Goal: Information Seeking & Learning: Compare options

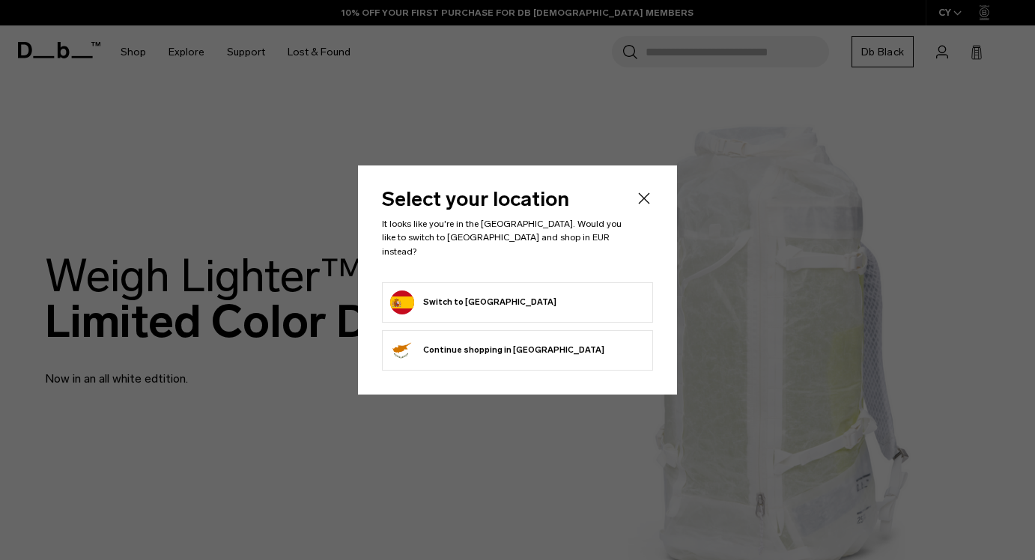
click at [538, 296] on form "Switch to Spain" at bounding box center [517, 303] width 255 height 24
click at [469, 293] on button "Switch to Spain" at bounding box center [473, 303] width 166 height 24
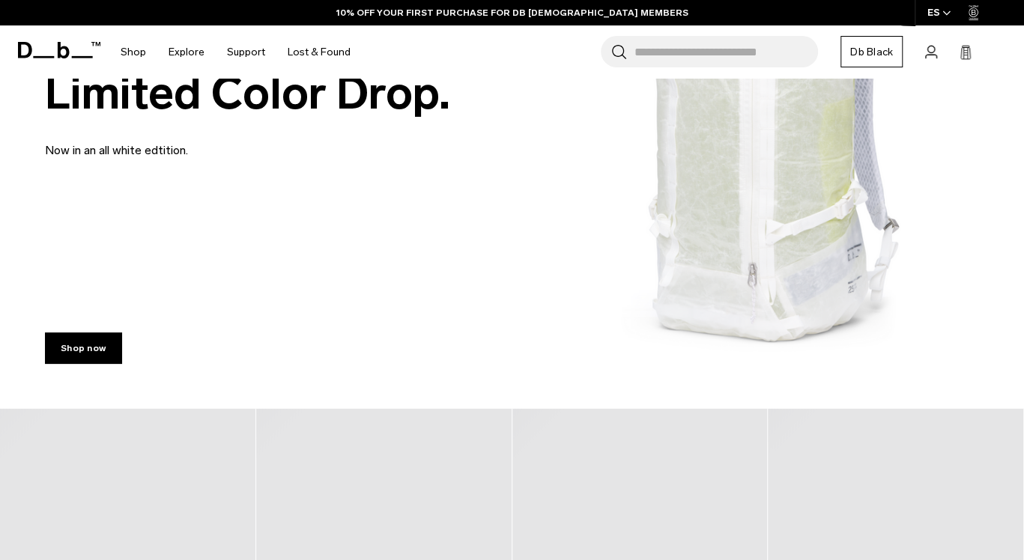
scroll to position [524, 0]
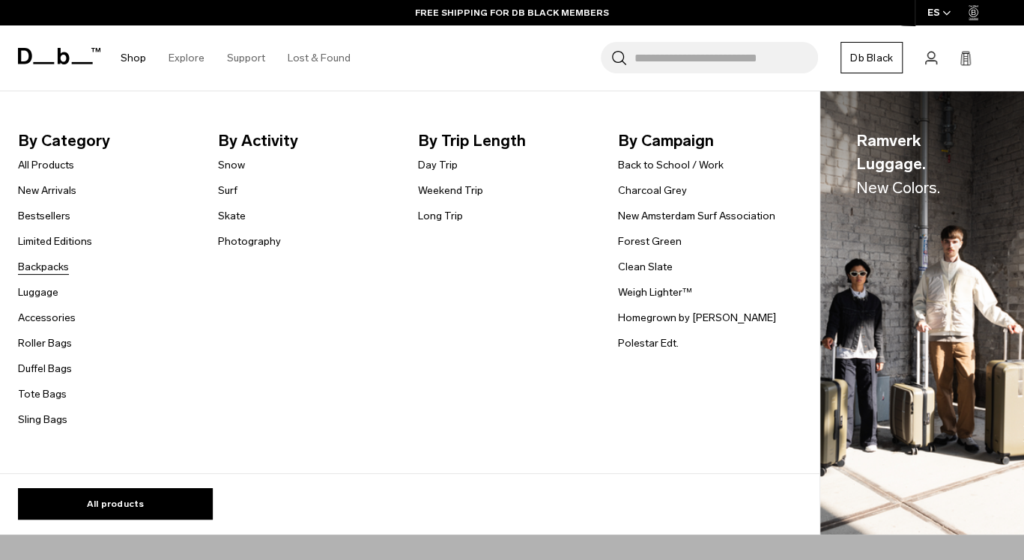
click at [55, 273] on link "Backpacks" at bounding box center [43, 267] width 51 height 16
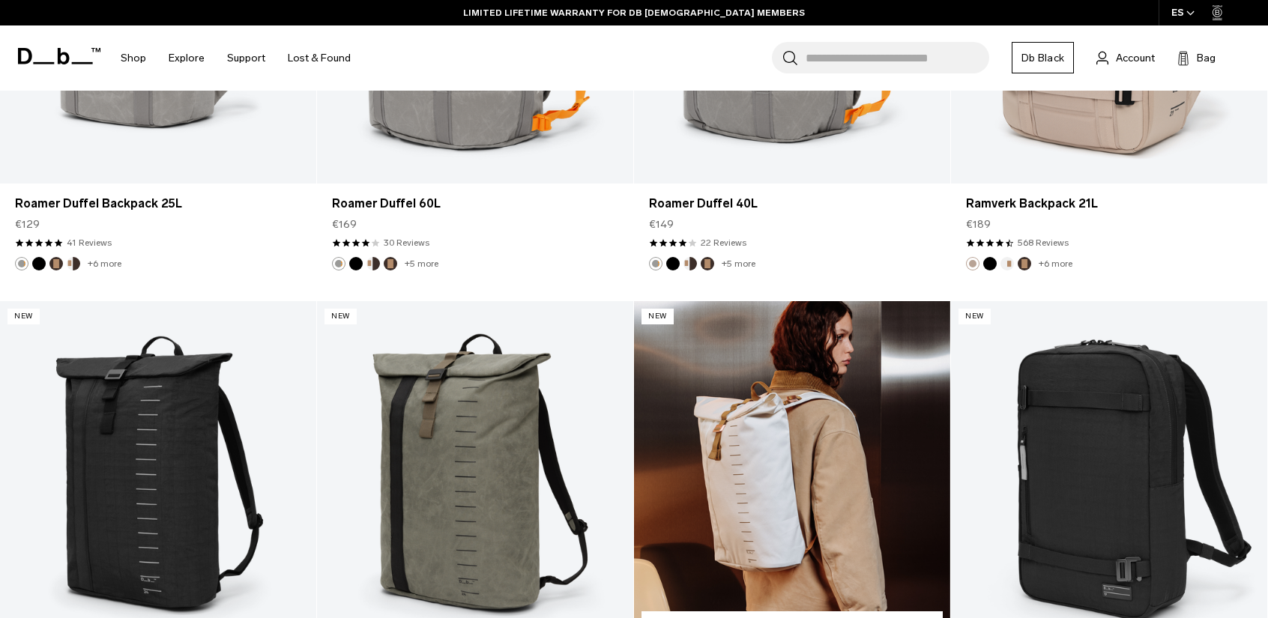
scroll to position [2697, 0]
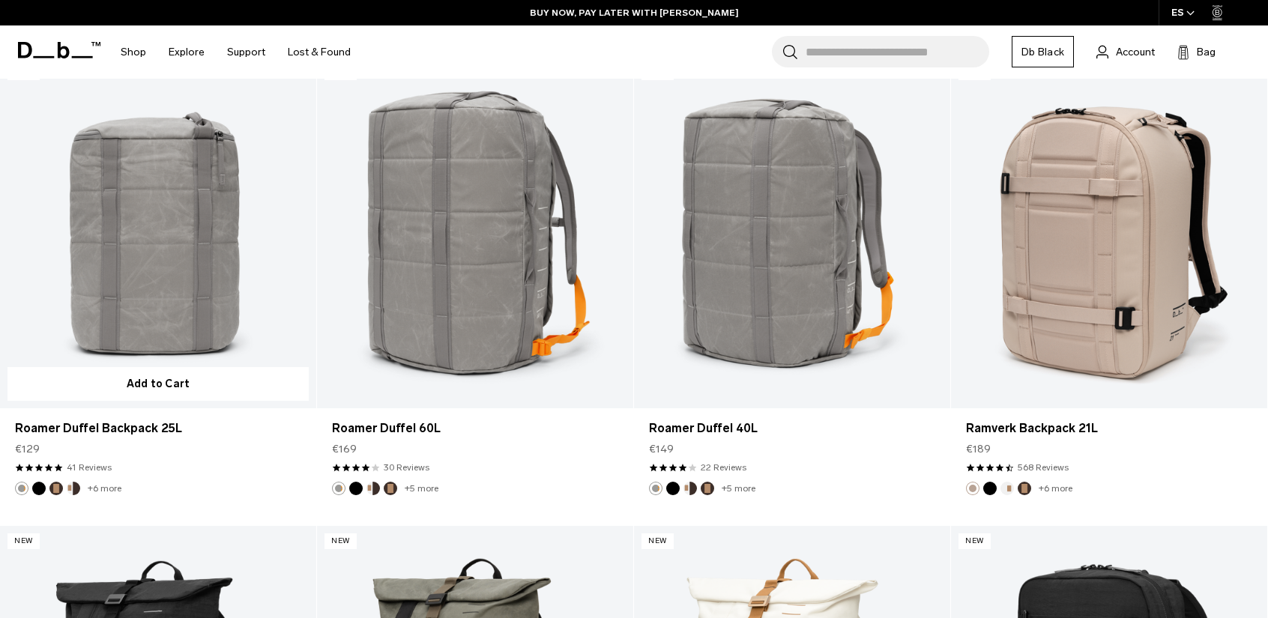
click at [160, 279] on link "Roamer Duffel Backpack 25L" at bounding box center [158, 232] width 316 height 351
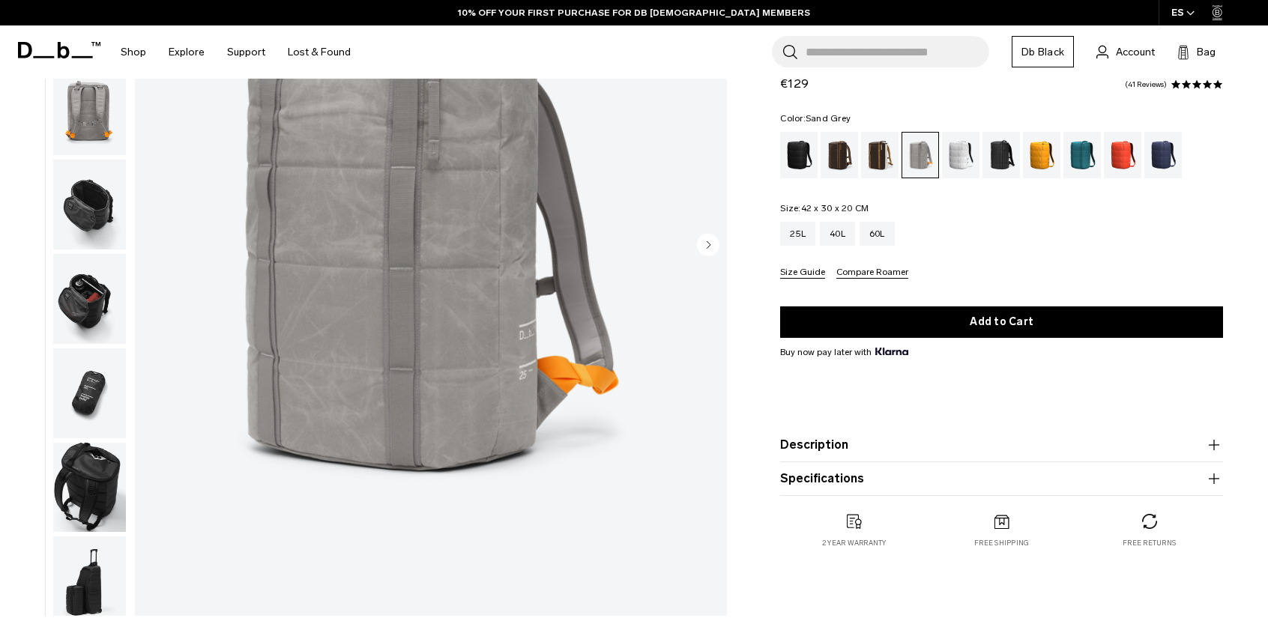
scroll to position [75, 0]
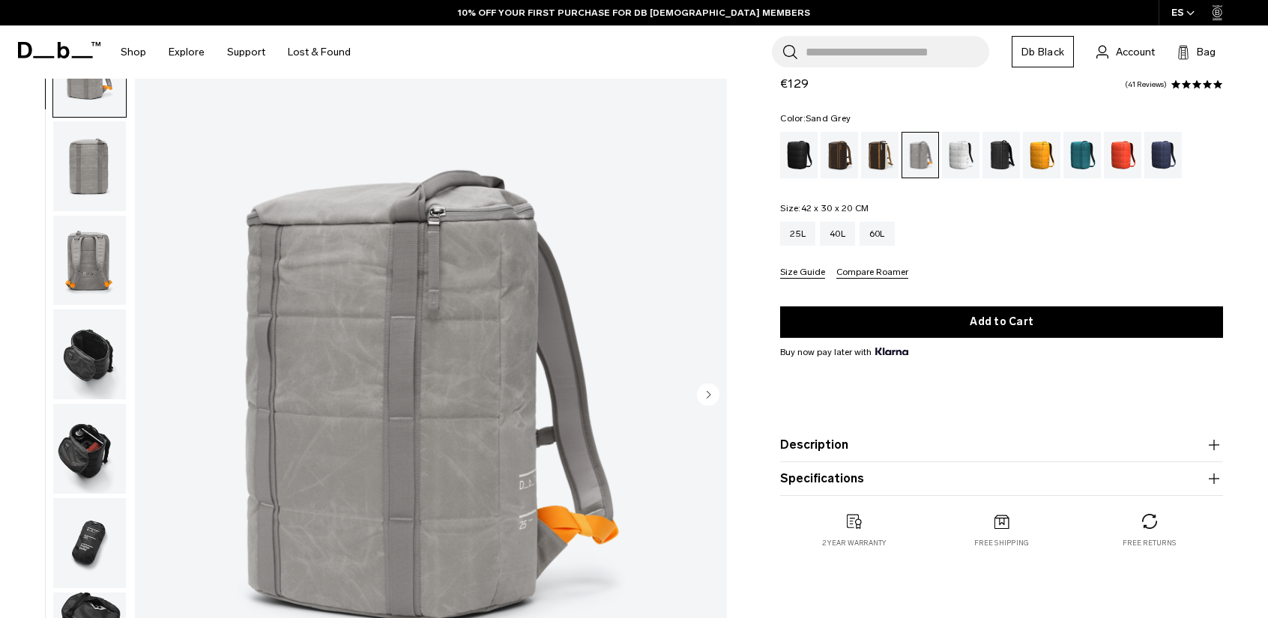
click at [95, 249] on img "button" at bounding box center [89, 261] width 73 height 90
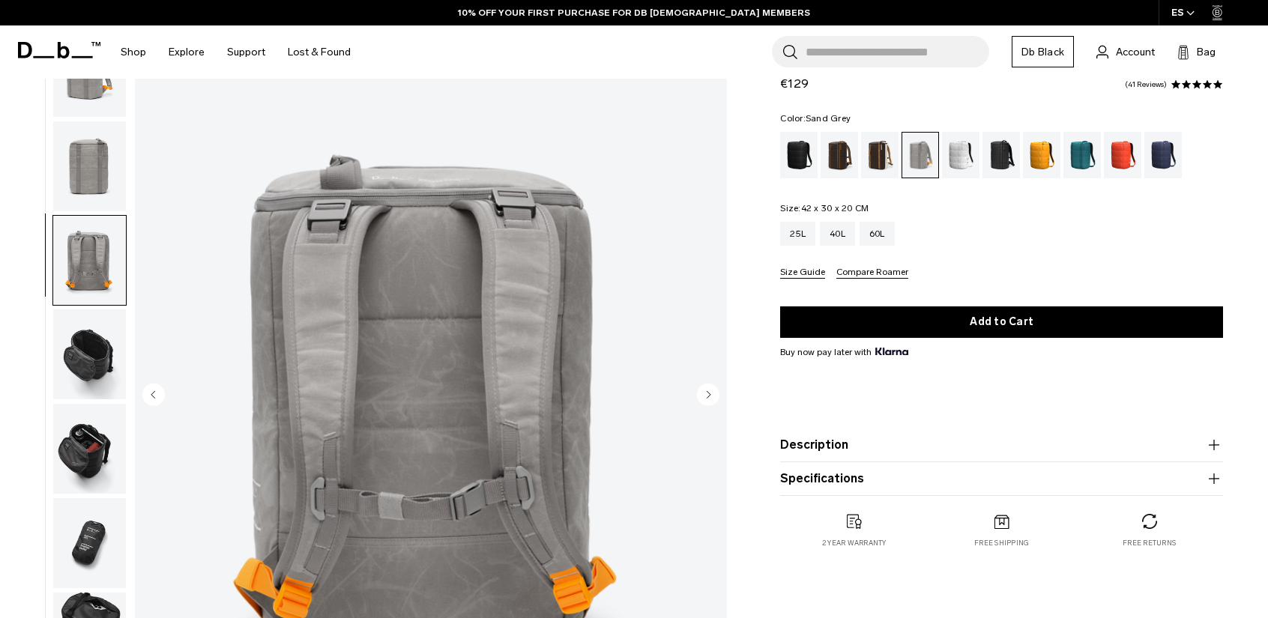
scroll to position [12, 0]
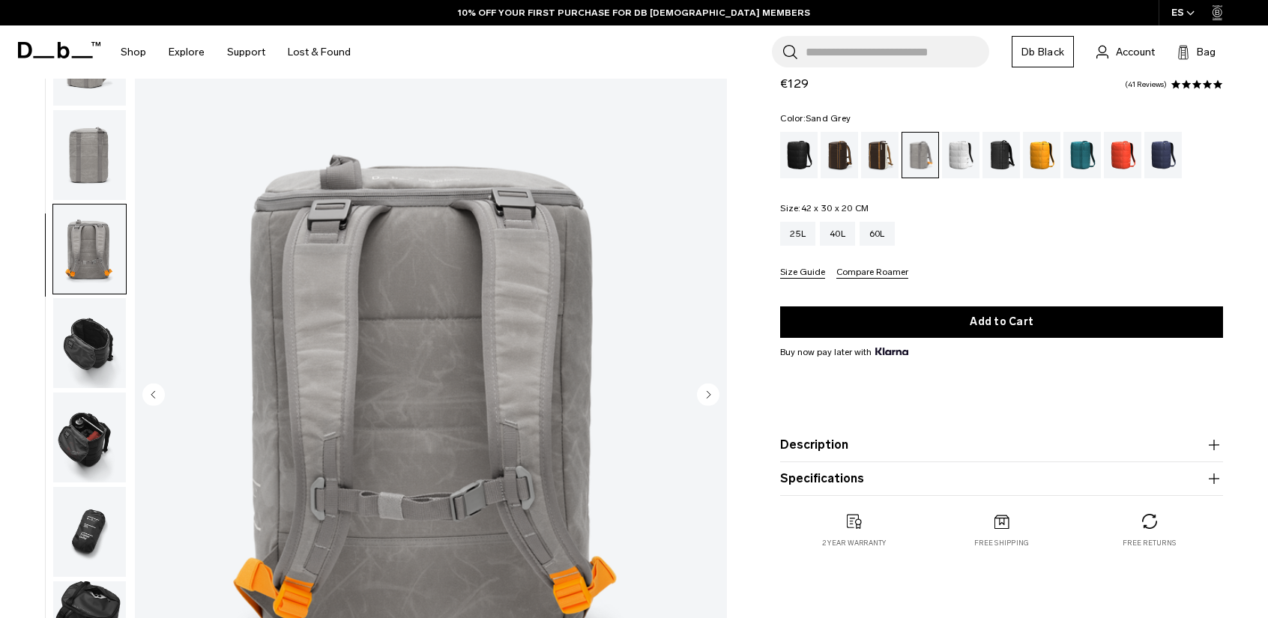
click at [103, 196] on img "button" at bounding box center [89, 155] width 73 height 90
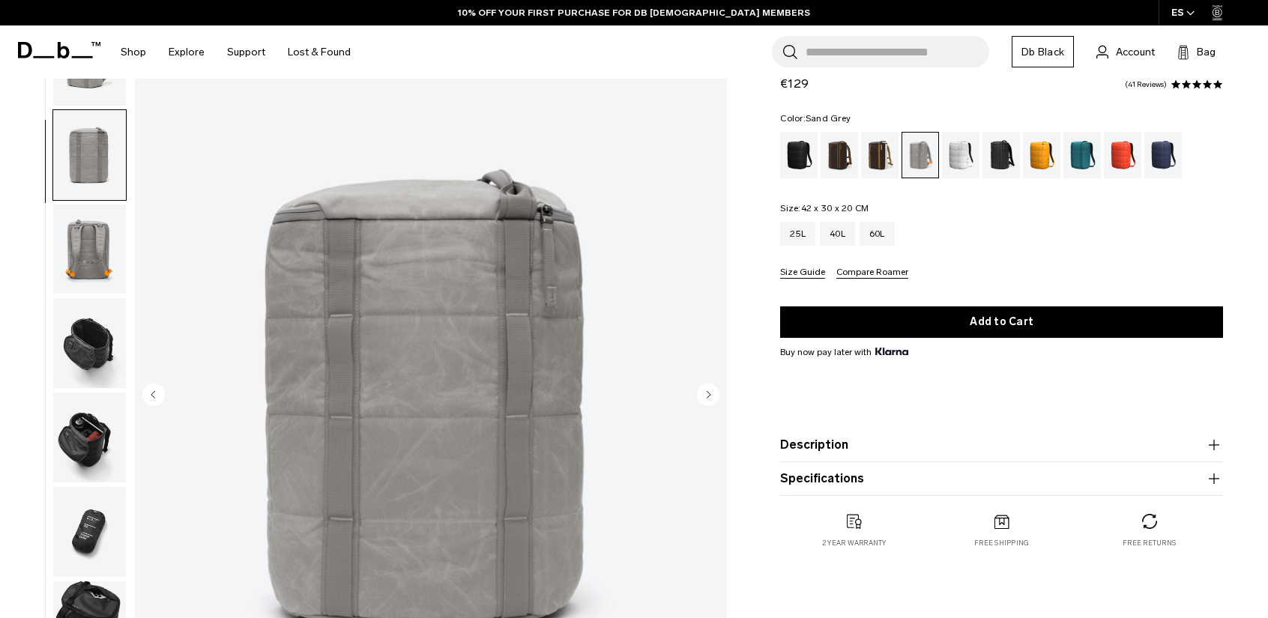
scroll to position [0, 0]
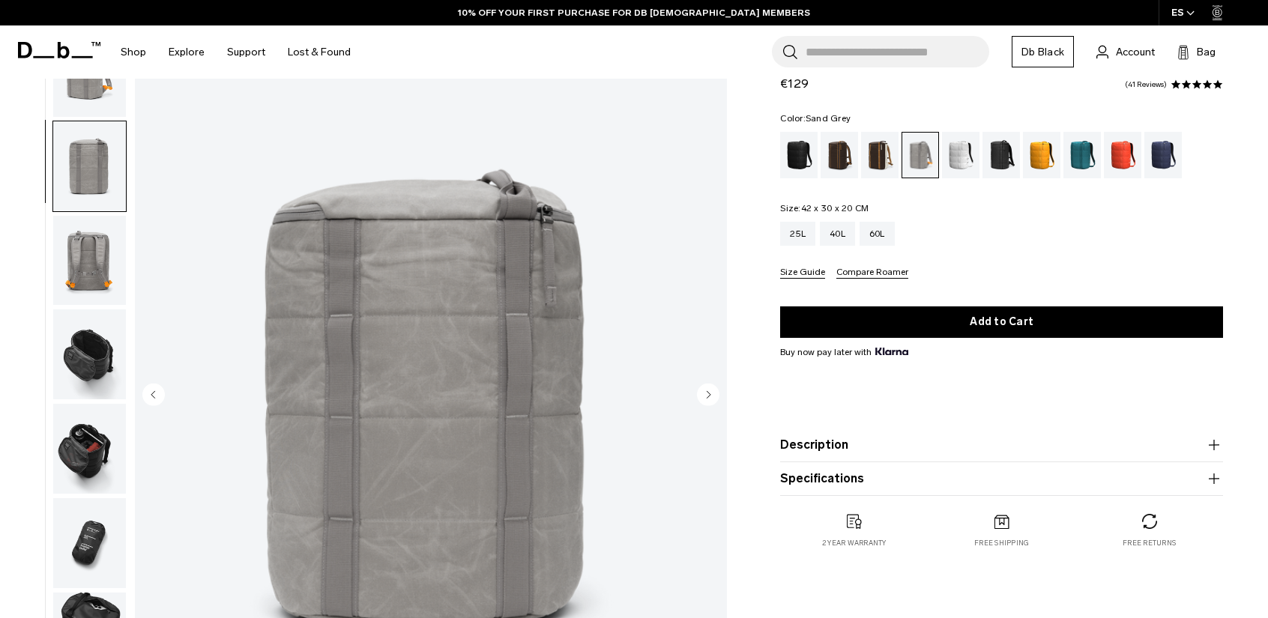
click at [106, 151] on img "button" at bounding box center [89, 166] width 73 height 90
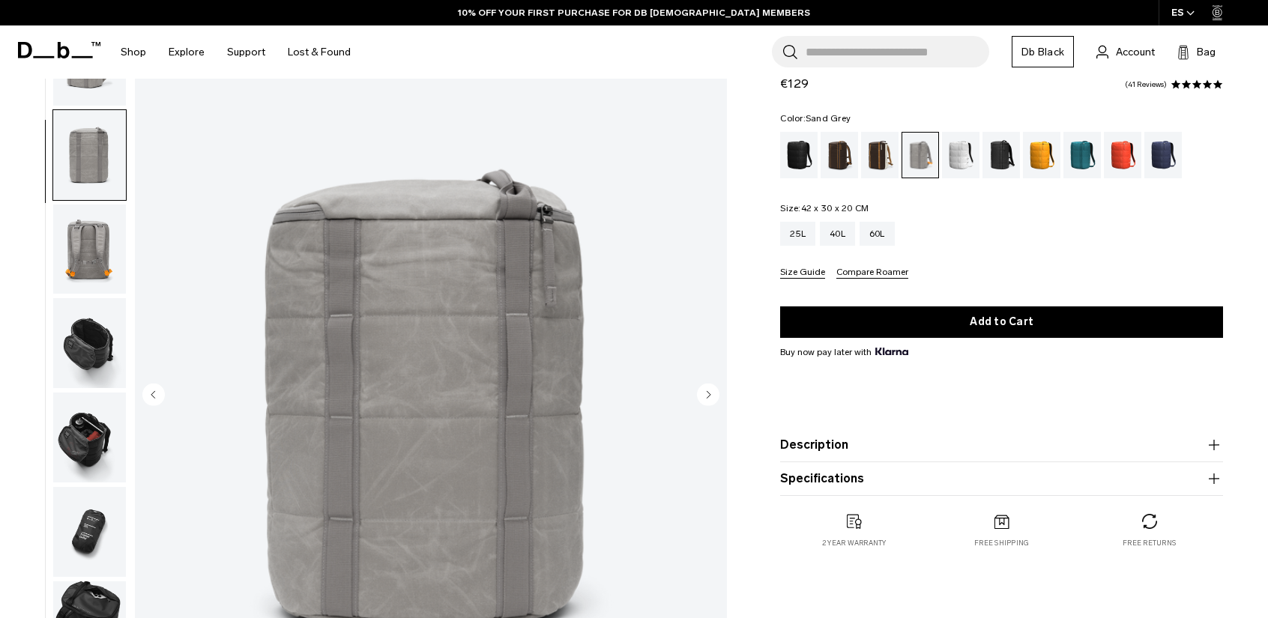
click at [105, 330] on img "button" at bounding box center [89, 343] width 73 height 90
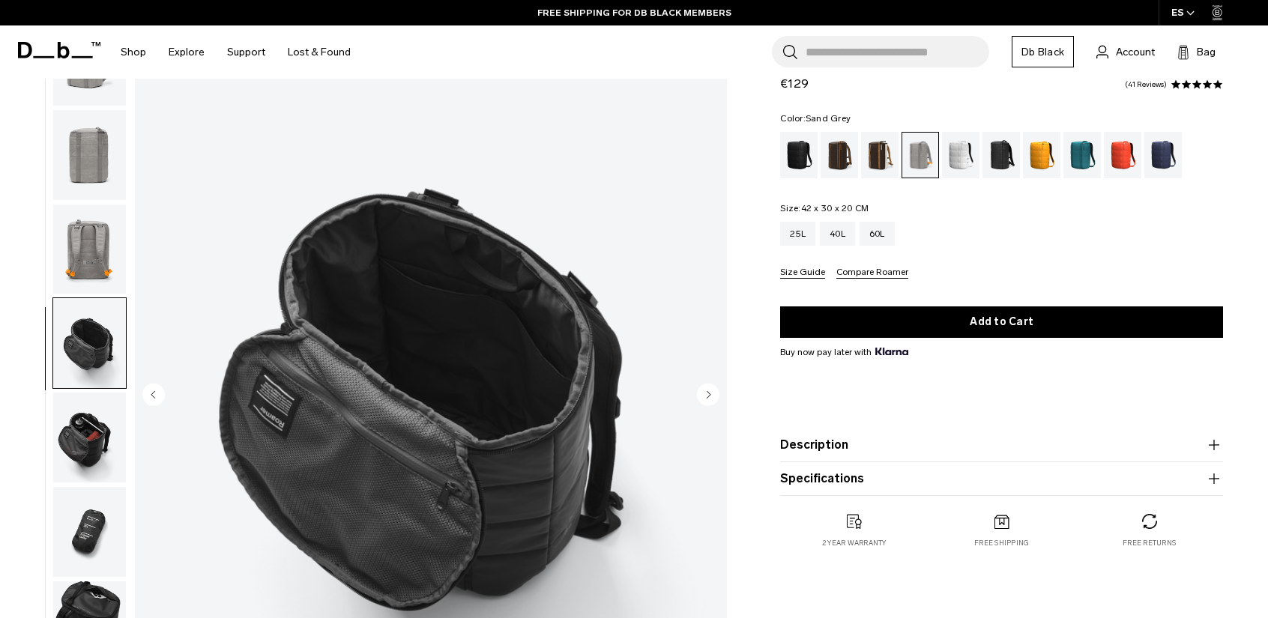
click at [104, 432] on img "button" at bounding box center [89, 438] width 73 height 90
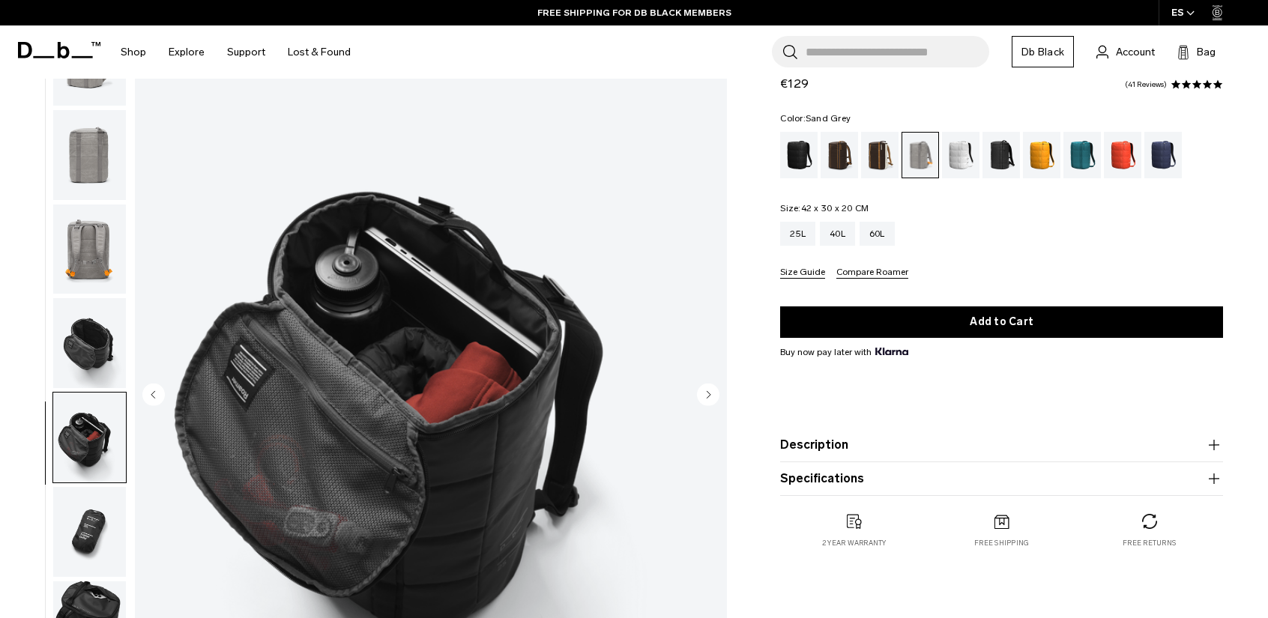
click at [77, 506] on img "button" at bounding box center [89, 532] width 73 height 90
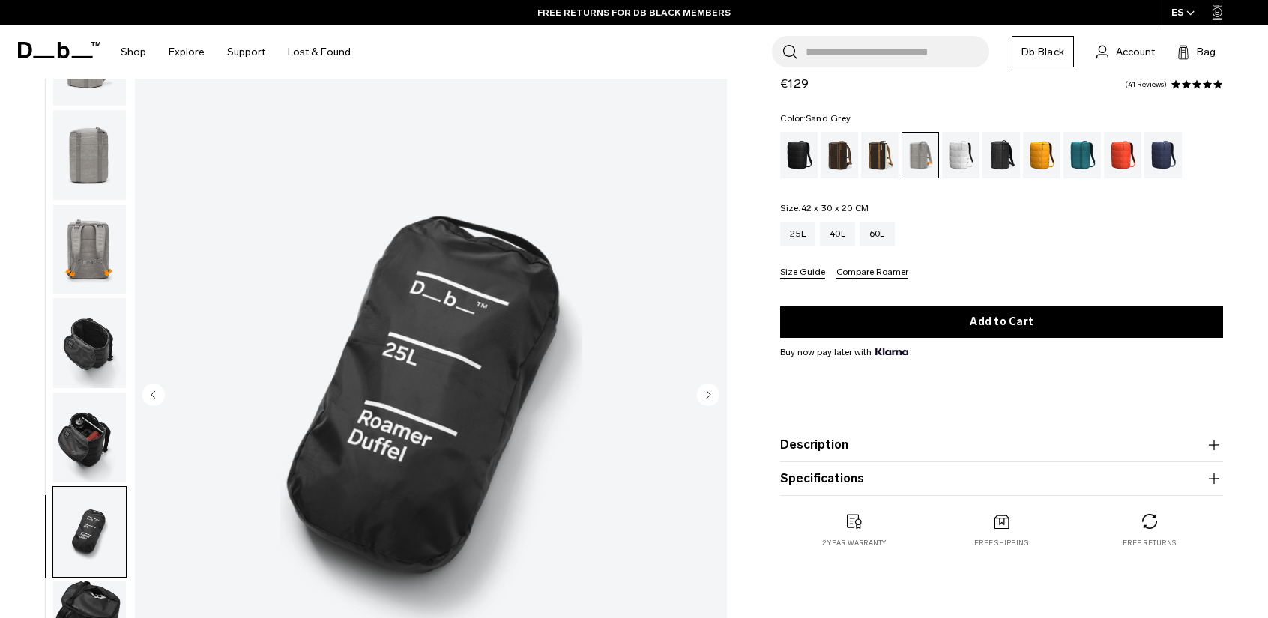
click at [93, 594] on img "button" at bounding box center [89, 626] width 73 height 90
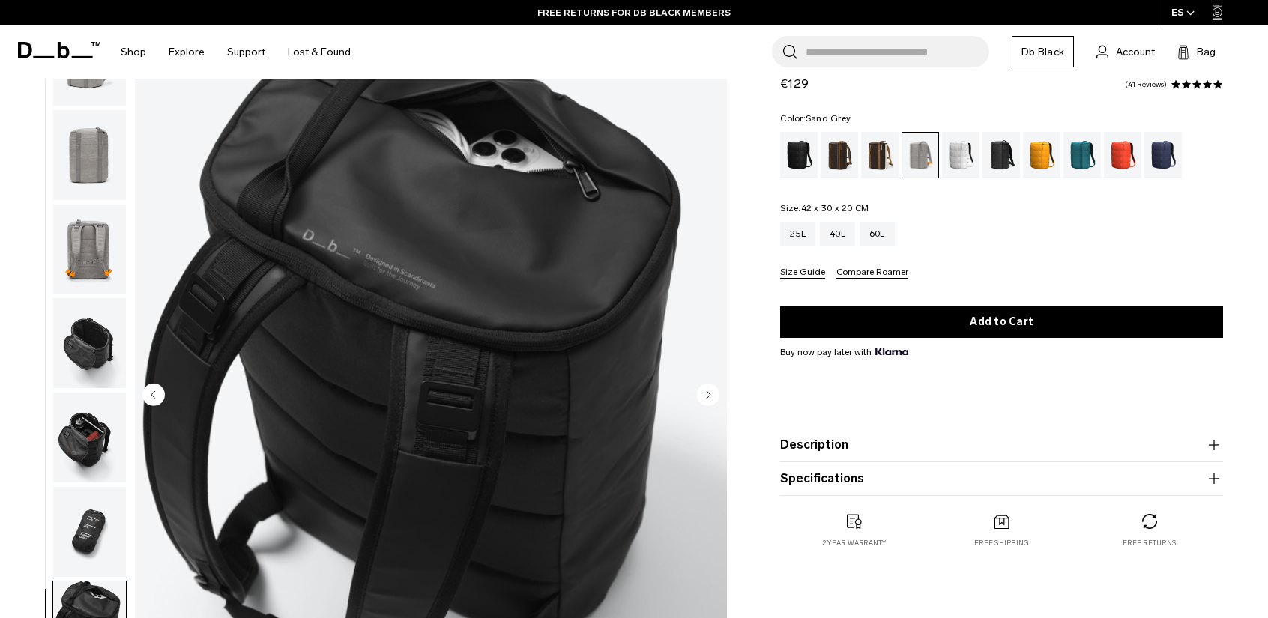
scroll to position [0, 0]
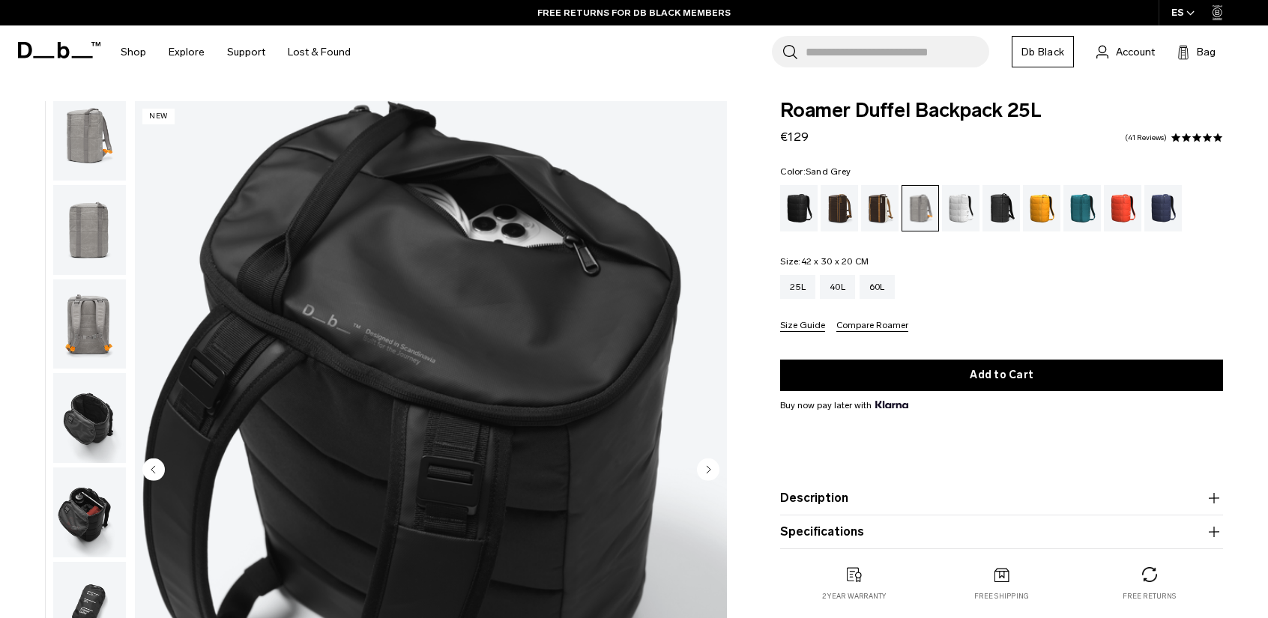
click at [931, 207] on div "Sand Grey" at bounding box center [920, 208] width 37 height 45
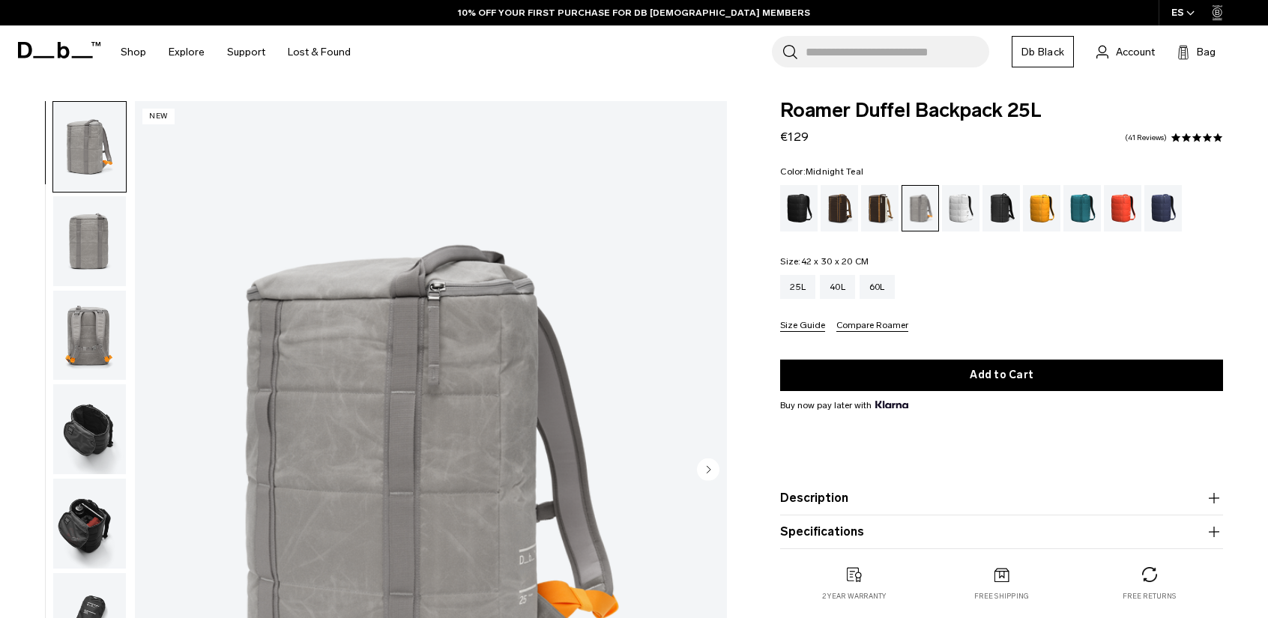
click at [1074, 208] on div "Midnight Teal" at bounding box center [1082, 208] width 38 height 46
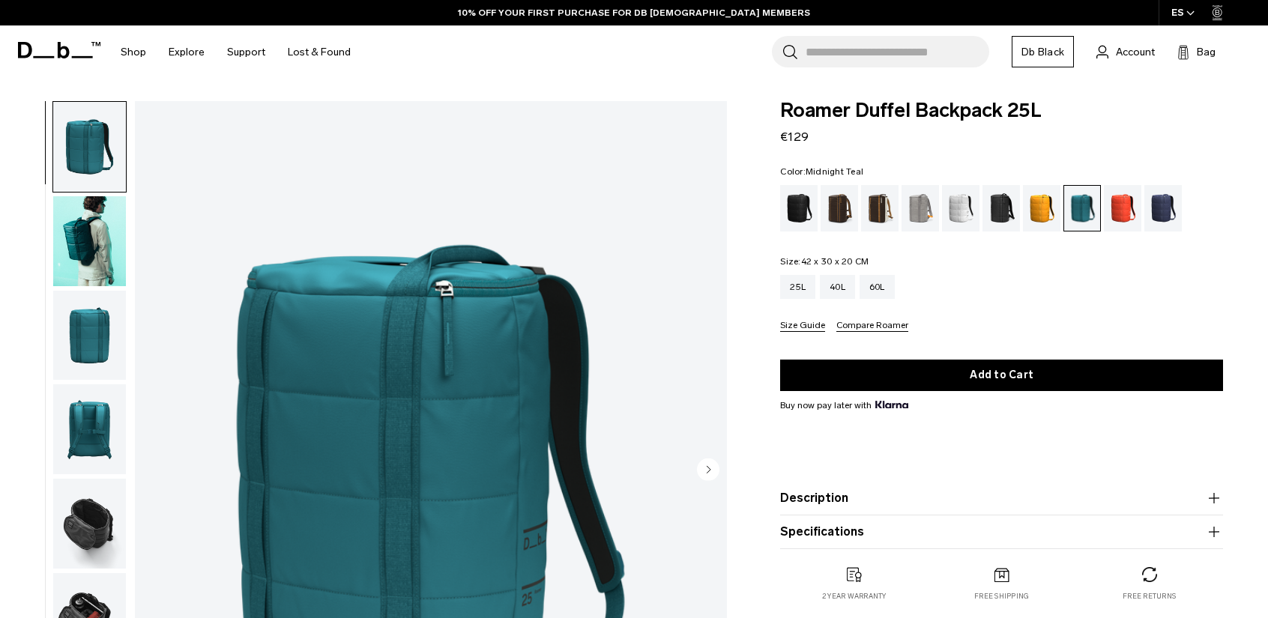
click at [91, 252] on img "button" at bounding box center [89, 241] width 73 height 90
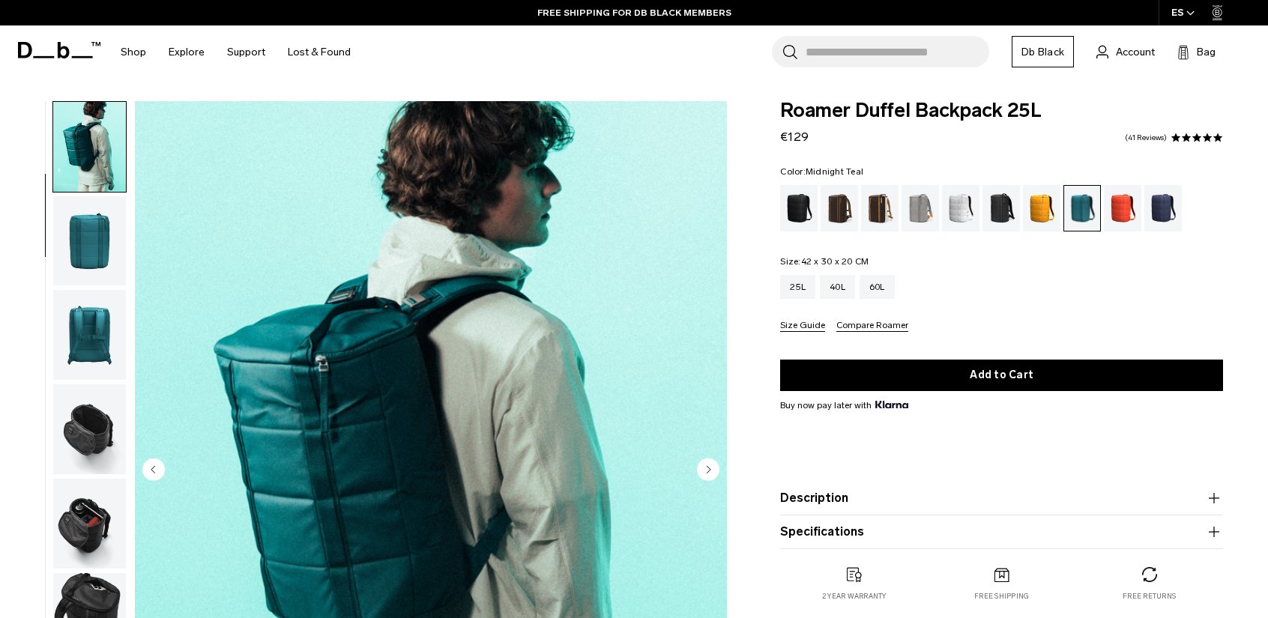
click at [76, 432] on img "button" at bounding box center [89, 429] width 73 height 90
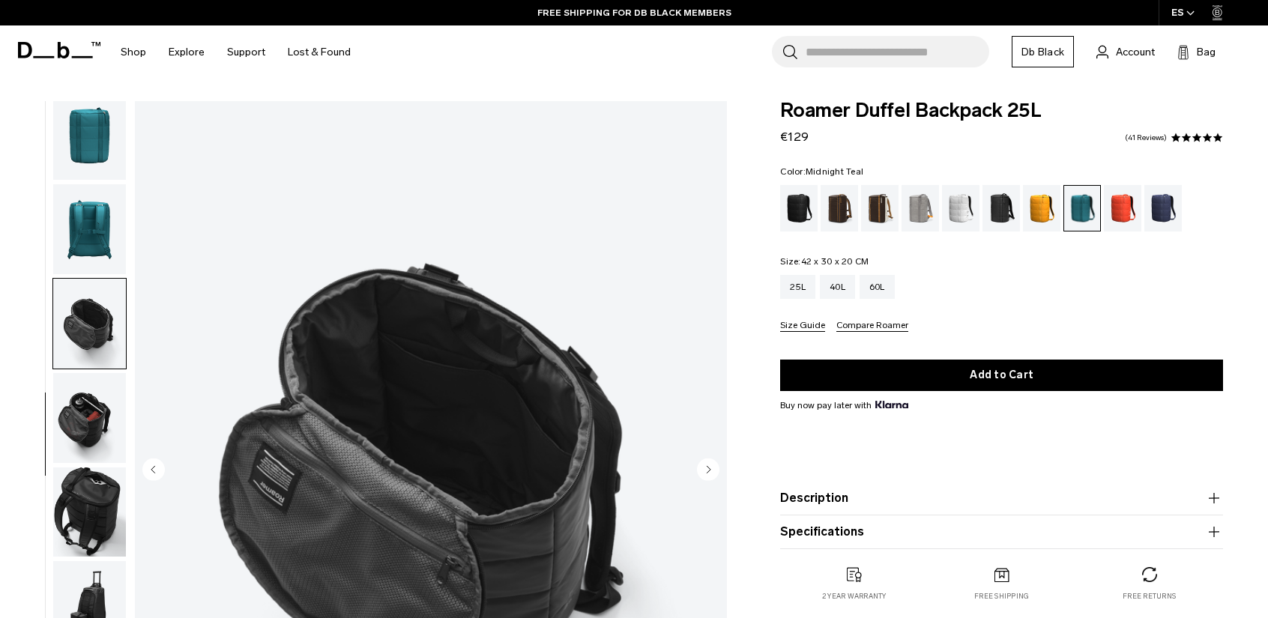
click at [88, 500] on img "button" at bounding box center [89, 513] width 73 height 90
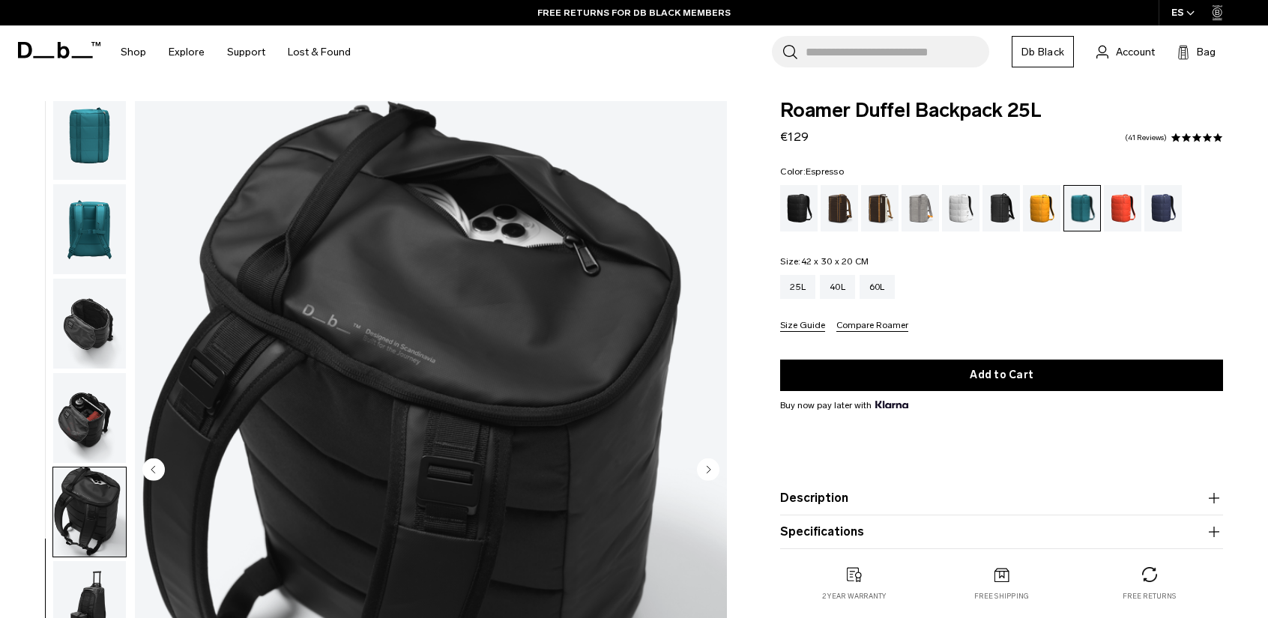
click at [847, 208] on div "Espresso" at bounding box center [839, 208] width 38 height 46
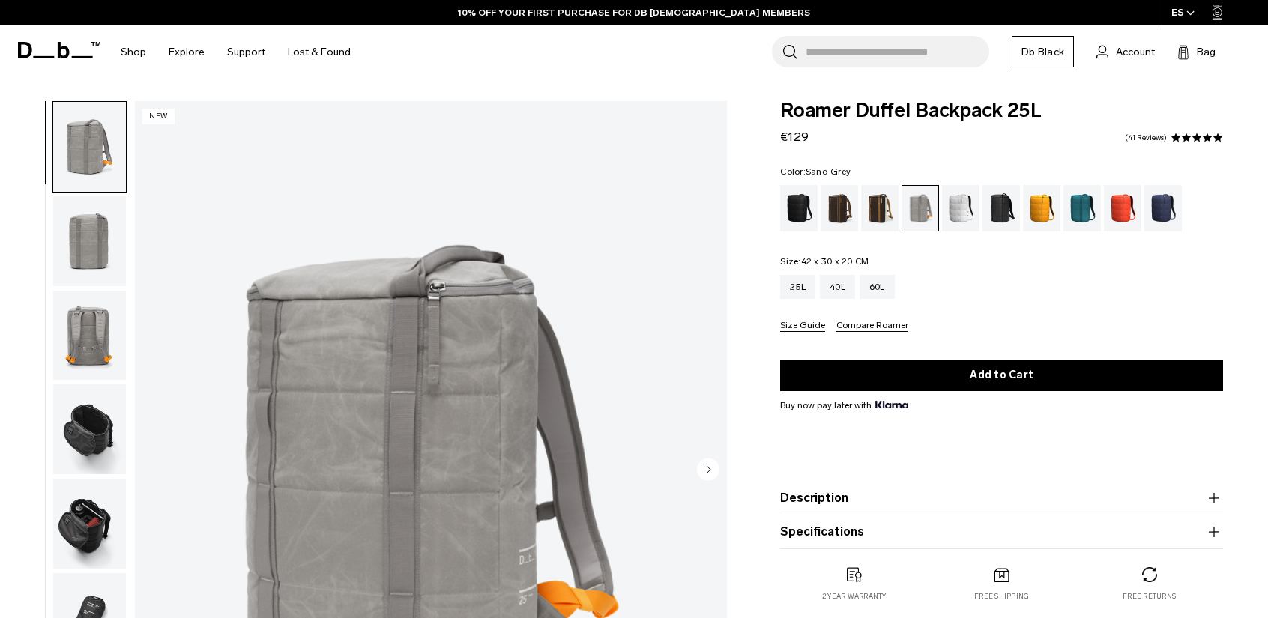
click at [106, 413] on img "button" at bounding box center [89, 429] width 73 height 90
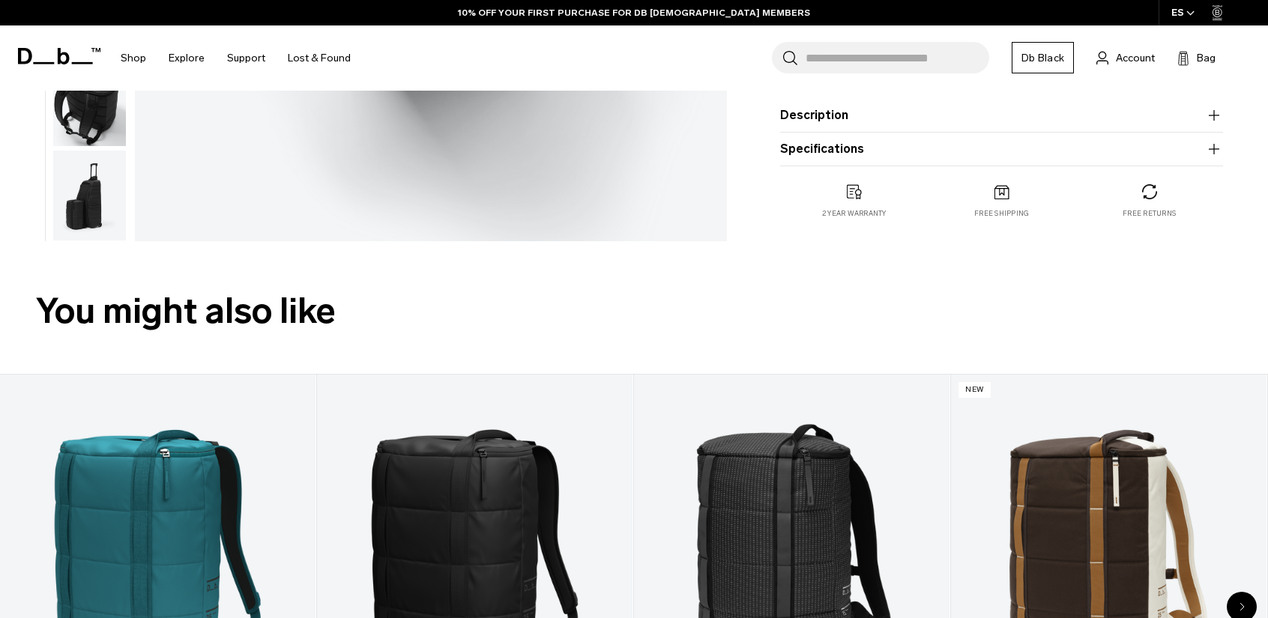
scroll to position [375, 0]
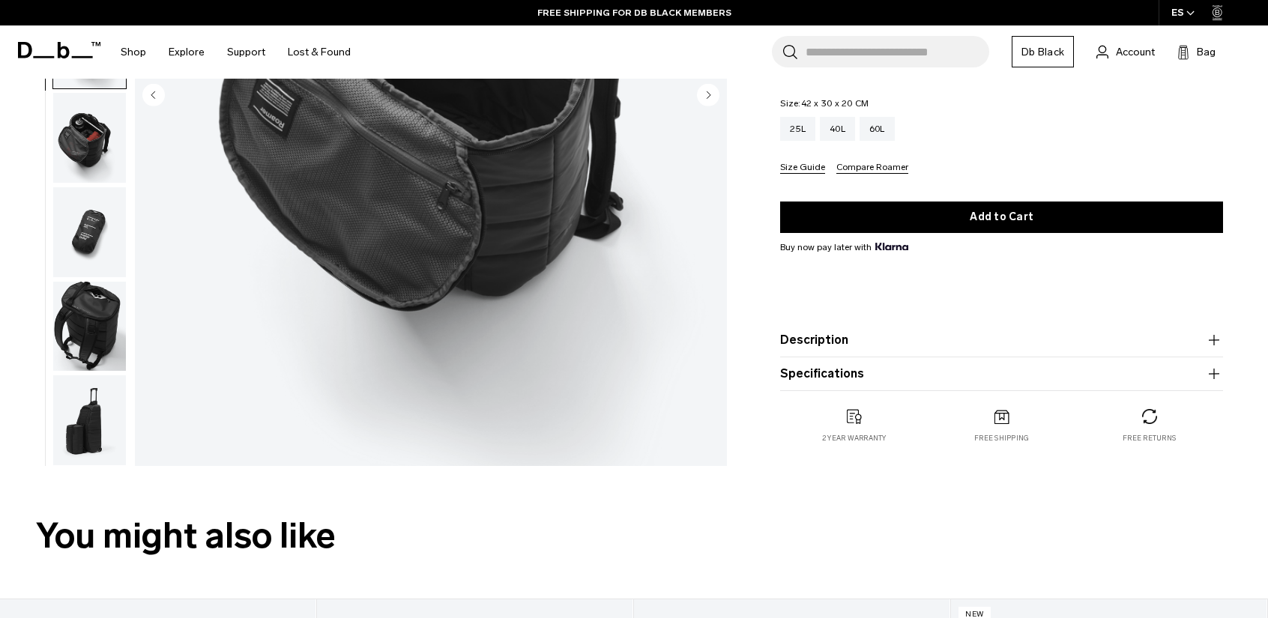
click at [104, 329] on img "button" at bounding box center [89, 327] width 73 height 90
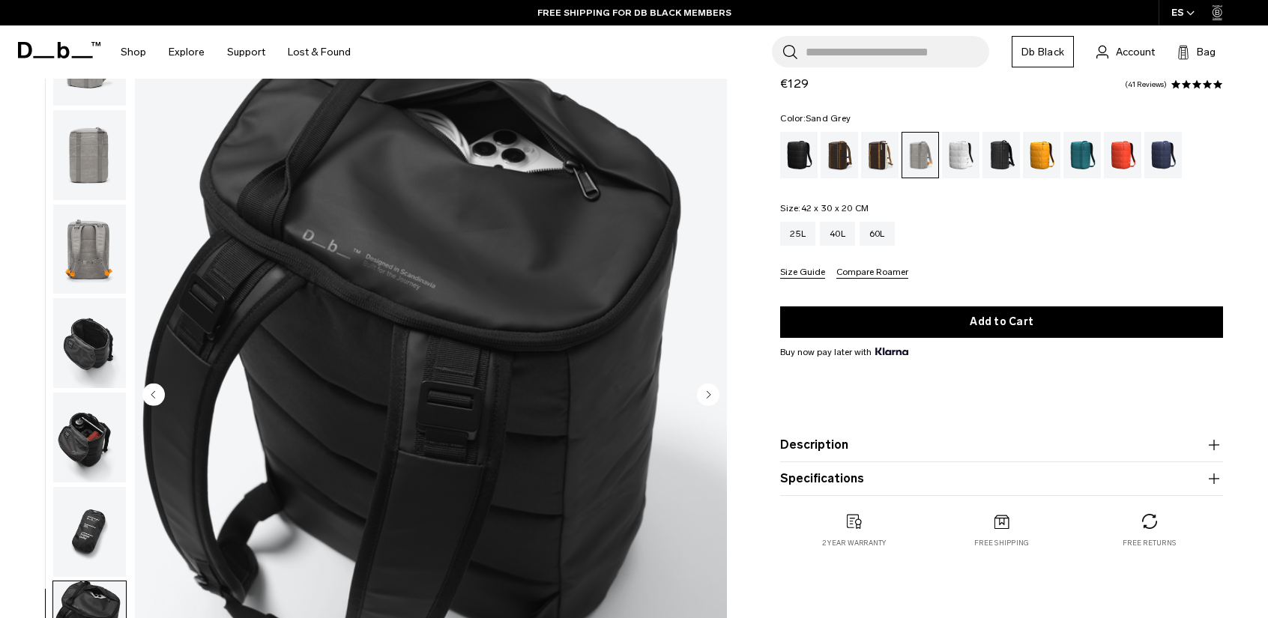
scroll to position [0, 0]
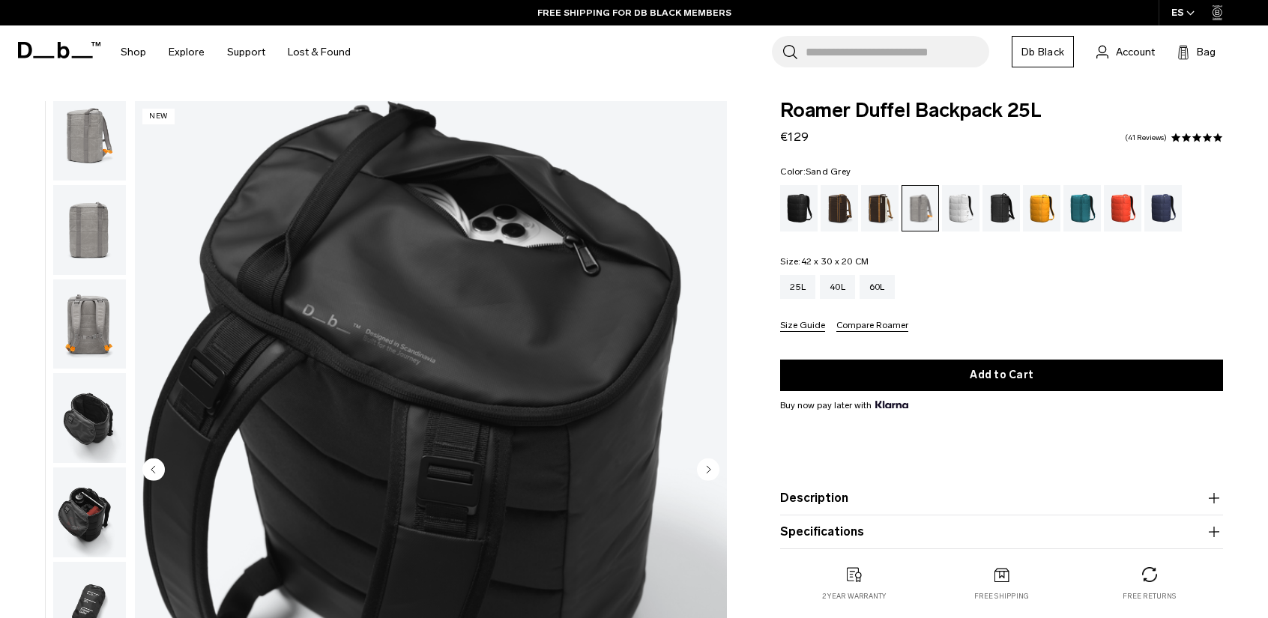
click at [81, 407] on img "button" at bounding box center [89, 418] width 73 height 90
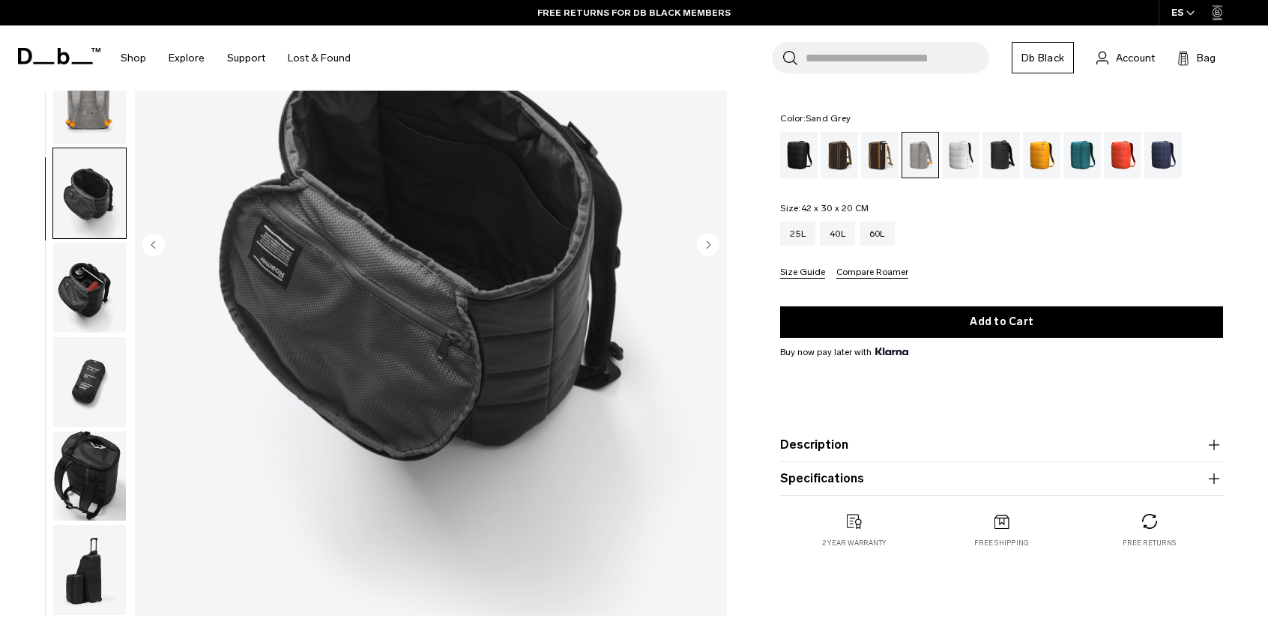
scroll to position [75, 0]
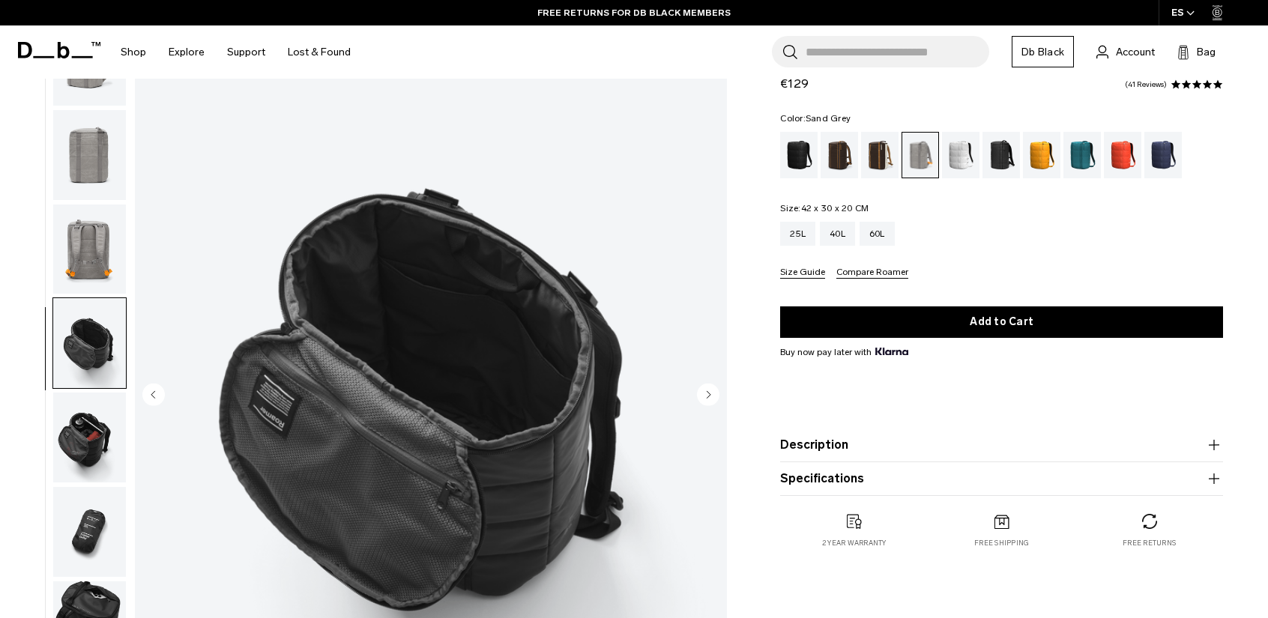
click at [74, 257] on img "button" at bounding box center [89, 250] width 73 height 90
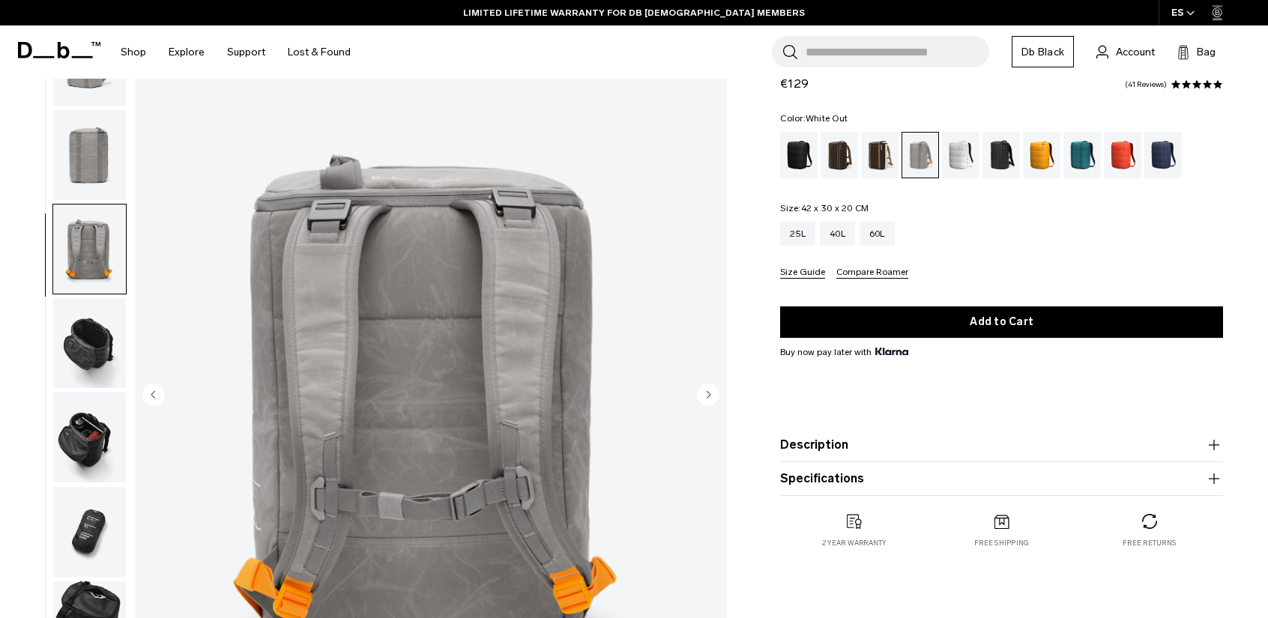
click at [962, 161] on div "White Out" at bounding box center [961, 155] width 38 height 46
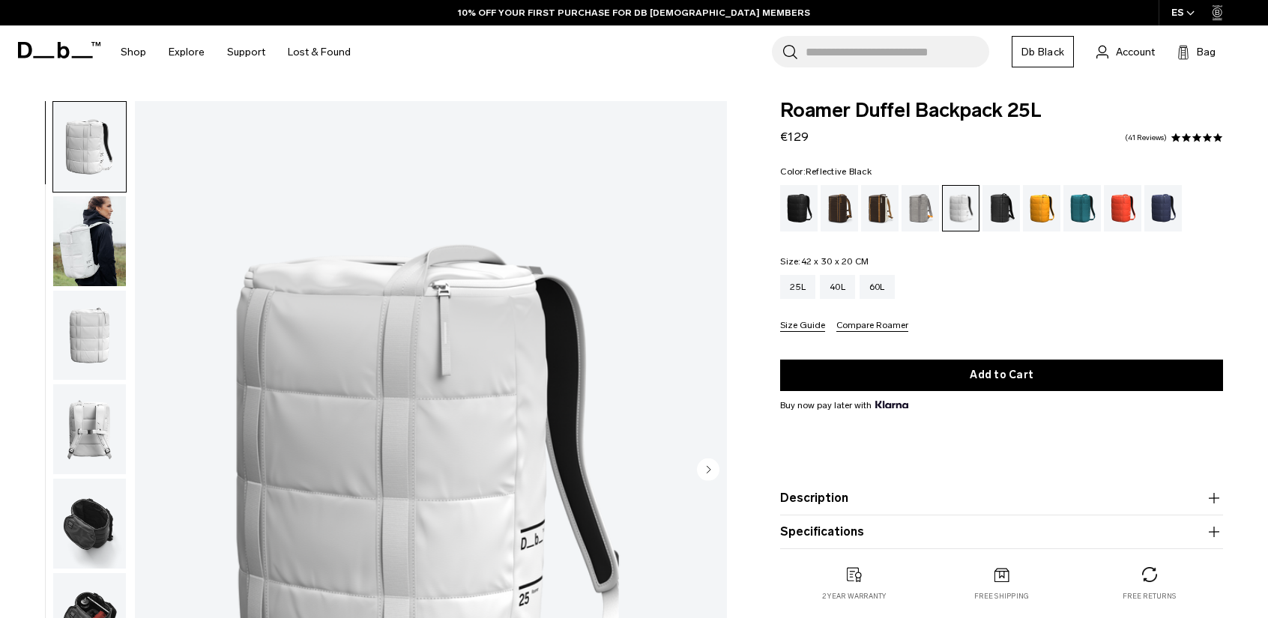
click at [988, 212] on div "Reflective Black" at bounding box center [1001, 208] width 38 height 46
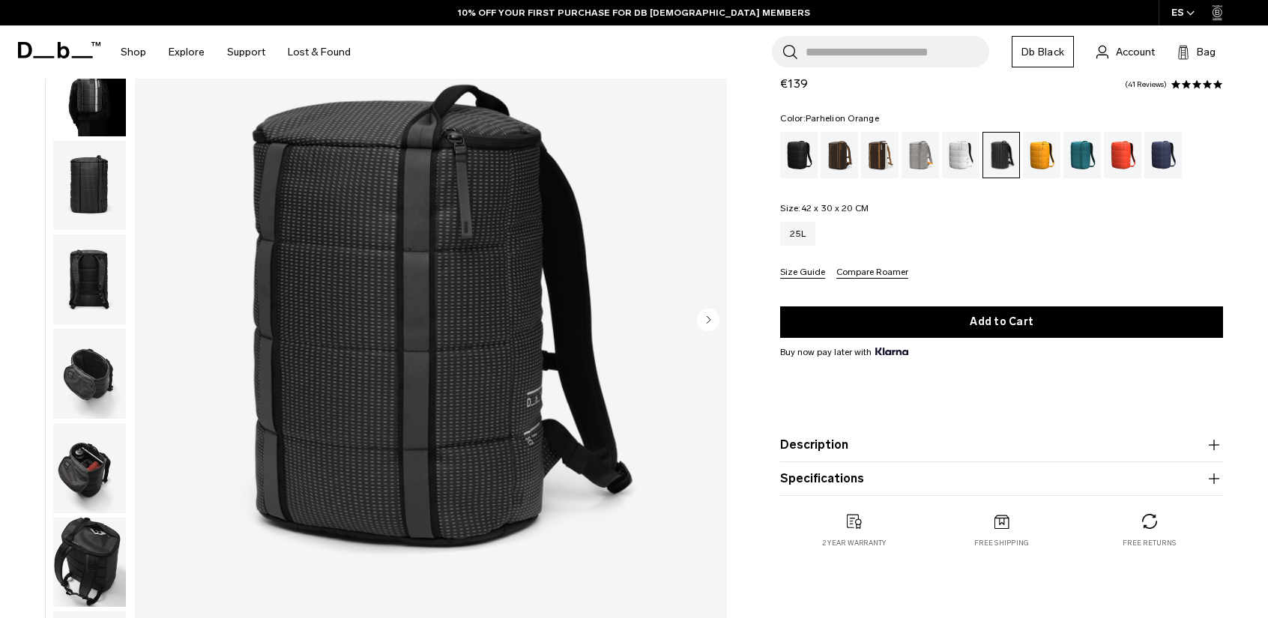
click at [1049, 151] on div "Parhelion Orange" at bounding box center [1042, 155] width 38 height 46
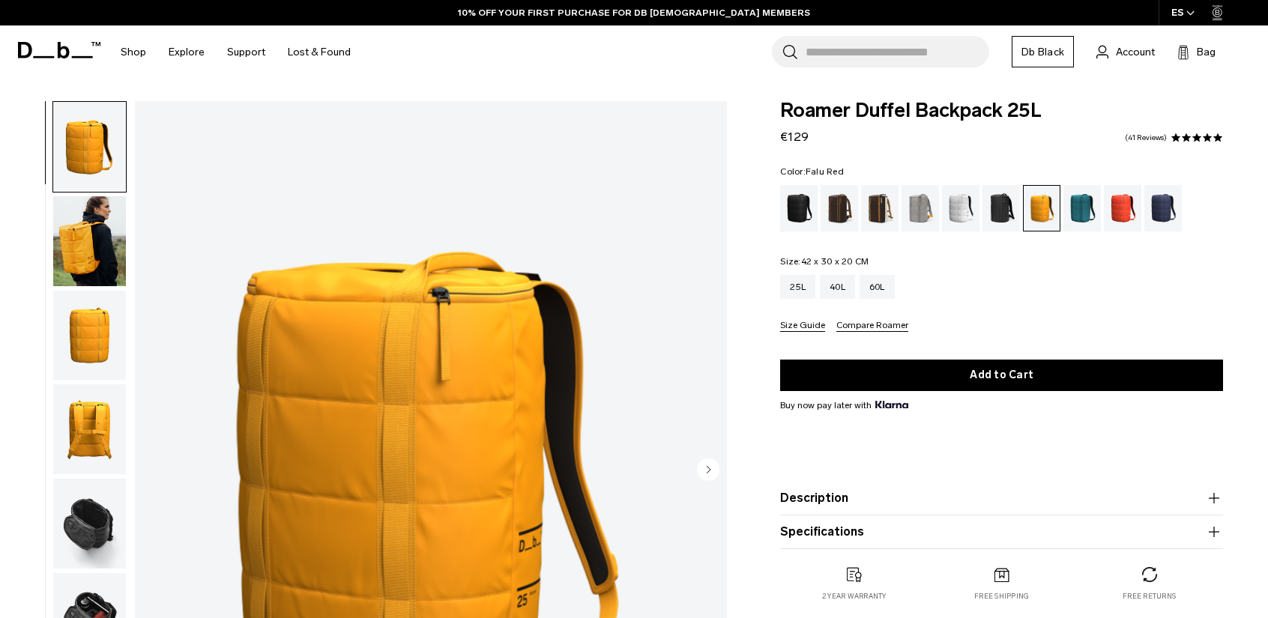
click at [1113, 207] on div "Falu Red" at bounding box center [1123, 208] width 38 height 46
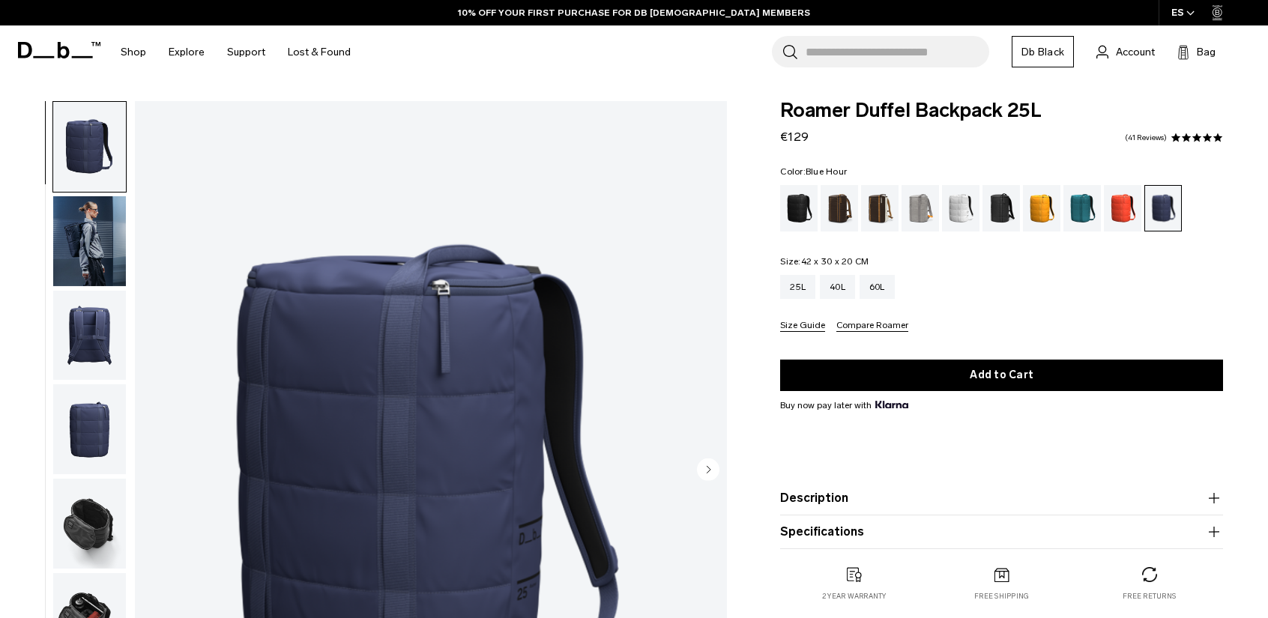
click at [104, 219] on img "button" at bounding box center [89, 241] width 73 height 90
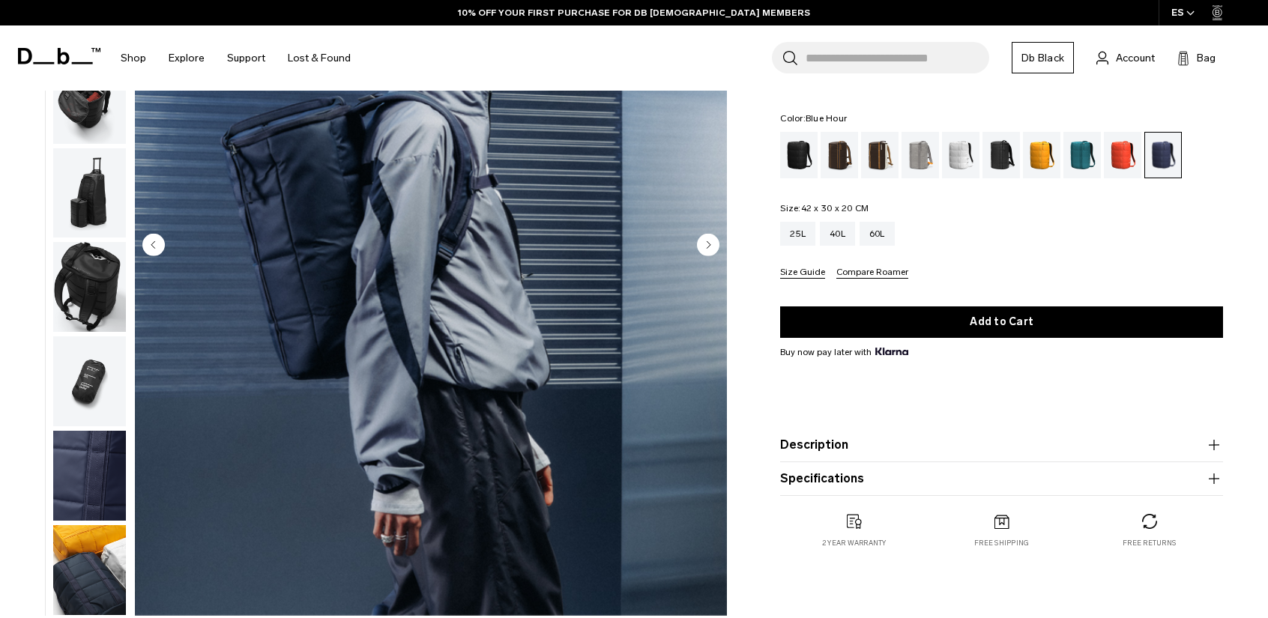
scroll to position [75, 0]
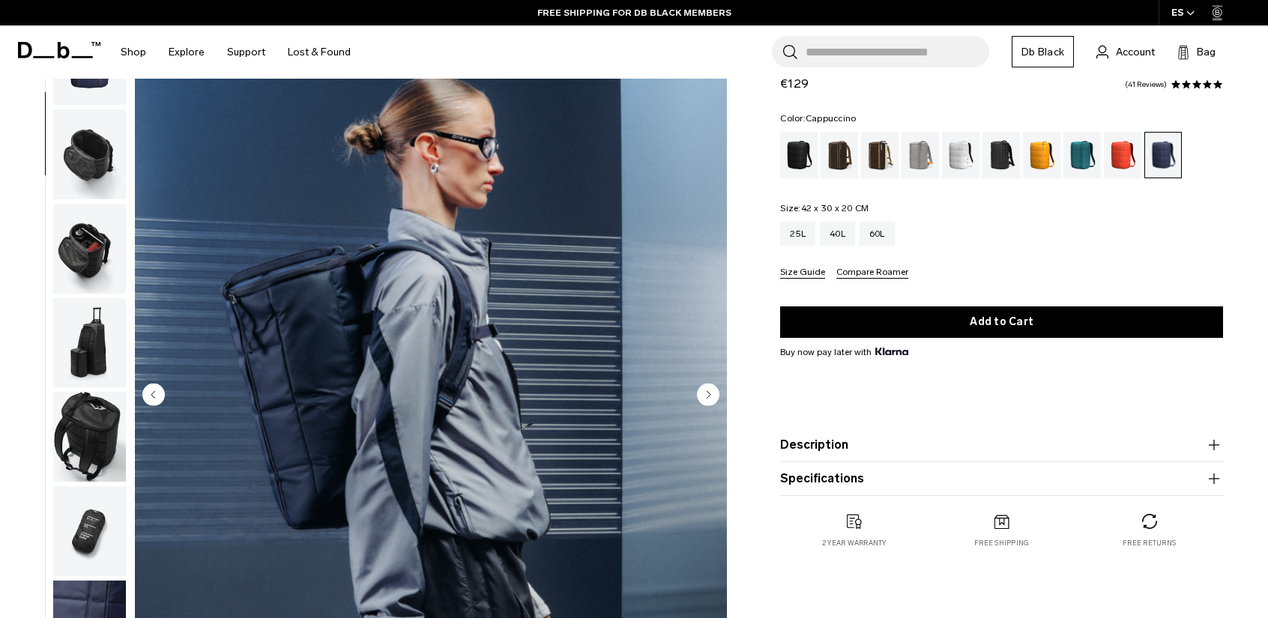
click at [887, 163] on div "Cappuccino" at bounding box center [880, 155] width 38 height 46
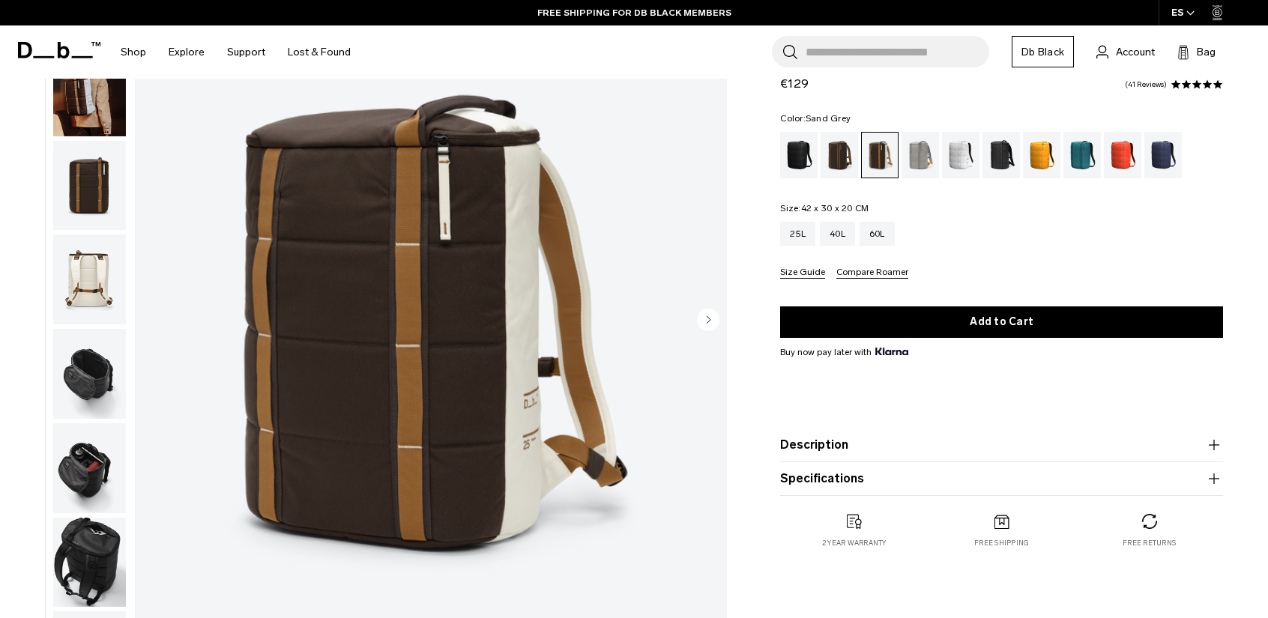
click at [921, 160] on div "Sand Grey" at bounding box center [920, 155] width 38 height 46
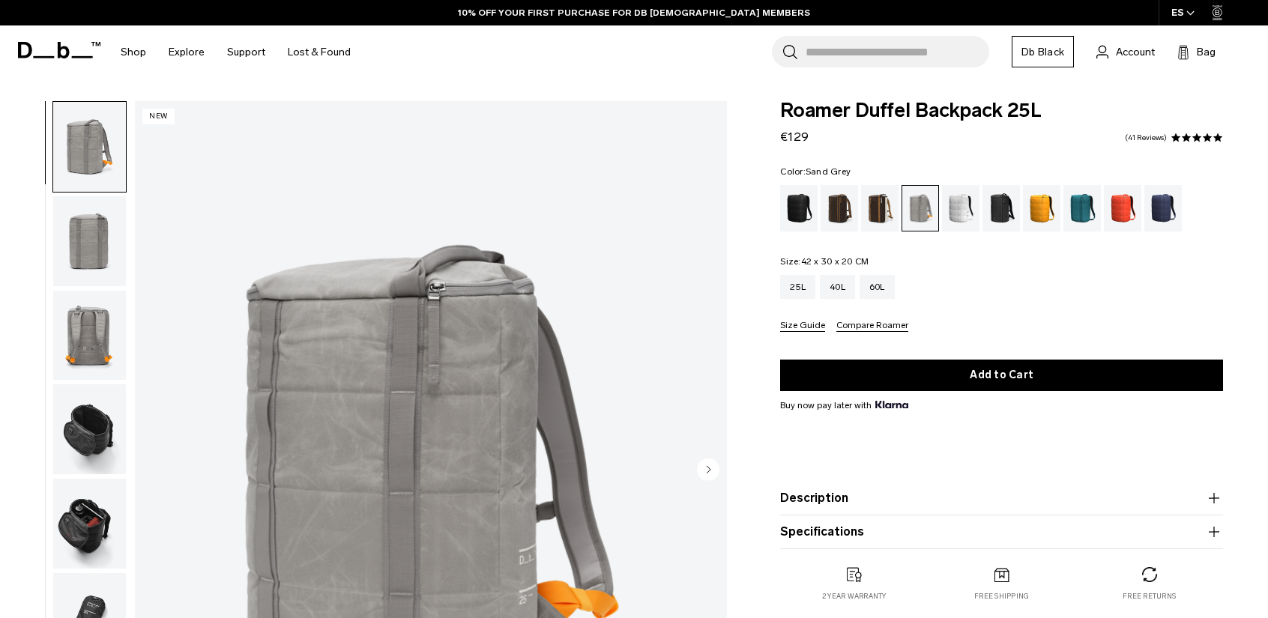
click at [1212, 501] on icon "button" at bounding box center [1214, 498] width 18 height 18
